Goal: Communication & Community: Answer question/provide support

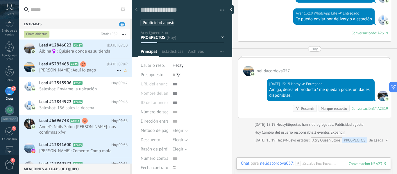
click at [79, 70] on span "[PERSON_NAME]: Aquí lo pago" at bounding box center [77, 70] width 77 height 6
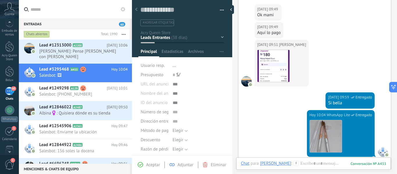
scroll to position [1745, 0]
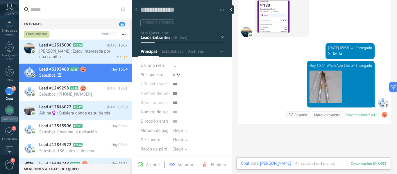
click at [80, 54] on span "[PERSON_NAME]: Estoy interesada por una camilla" at bounding box center [77, 54] width 77 height 11
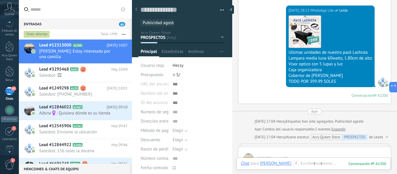
scroll to position [370, 0]
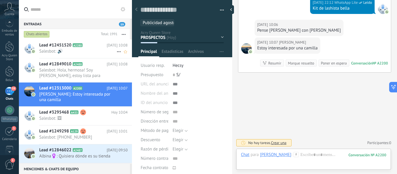
click at [77, 53] on span "Salesbot: 🔊" at bounding box center [77, 52] width 77 height 6
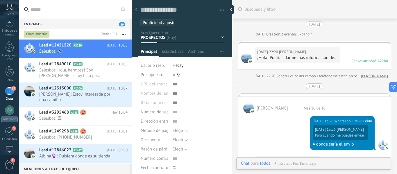
scroll to position [825, 0]
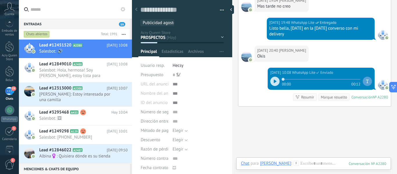
click at [274, 80] on icon at bounding box center [275, 81] width 3 height 3
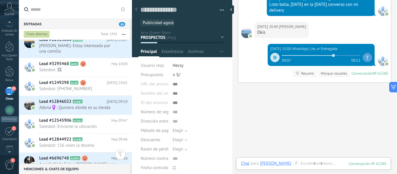
scroll to position [859, 0]
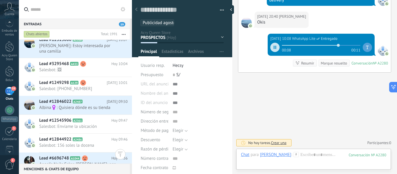
click at [270, 47] on div at bounding box center [274, 47] width 9 height 9
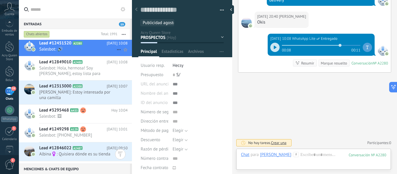
scroll to position [0, 0]
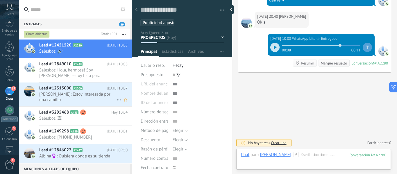
click at [91, 98] on span "[PERSON_NAME]: Estoy interesada por una camilla" at bounding box center [77, 97] width 77 height 11
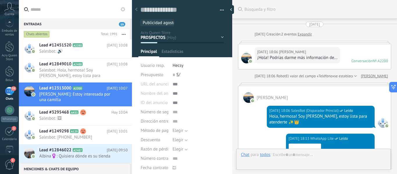
scroll to position [370, 0]
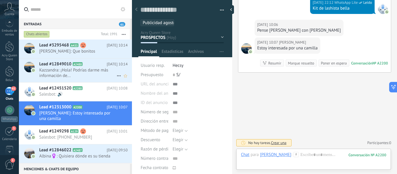
click at [86, 74] on span "Kazzandra: ¡Hola! Podrías darme más información de..." at bounding box center [77, 72] width 77 height 11
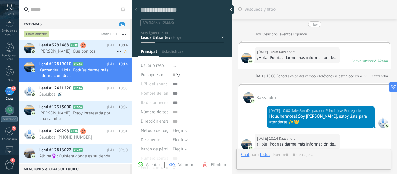
scroll to position [9, 0]
click at [80, 53] on span "[PERSON_NAME]: Que bonitos" at bounding box center [77, 52] width 77 height 6
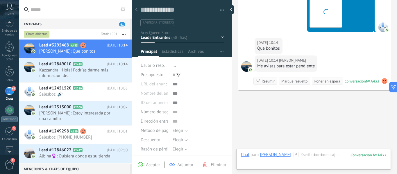
scroll to position [1613, 0]
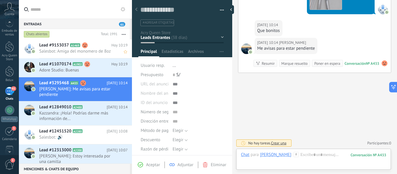
click at [73, 54] on div "Lead #9153037 A1469 [DATE] 10:19 Salesbot: Amiga del monomero de 8oz" at bounding box center [85, 49] width 93 height 18
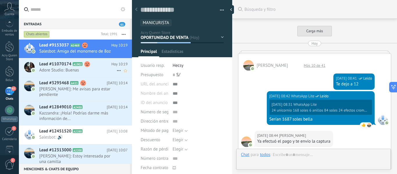
type textarea "**********"
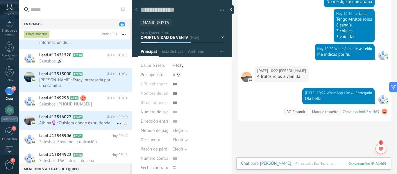
scroll to position [97, 0]
